Goal: Navigation & Orientation: Find specific page/section

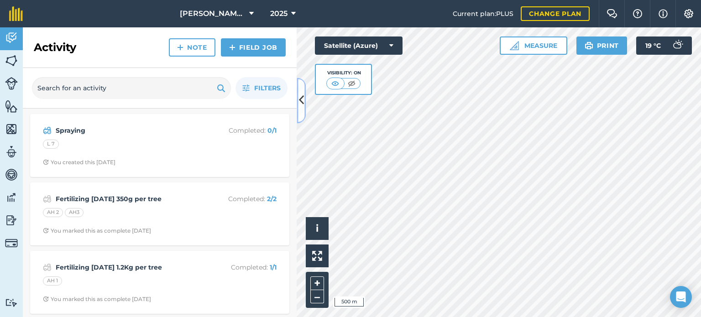
click at [299, 104] on icon at bounding box center [301, 101] width 5 height 16
